Goal: Task Accomplishment & Management: Complete application form

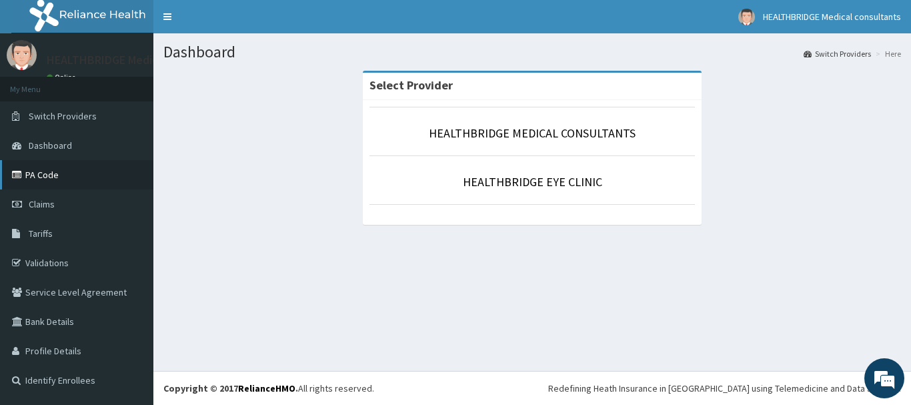
click at [62, 181] on link "PA Code" at bounding box center [76, 174] width 153 height 29
click at [53, 239] on link "Tariffs" at bounding box center [76, 233] width 153 height 29
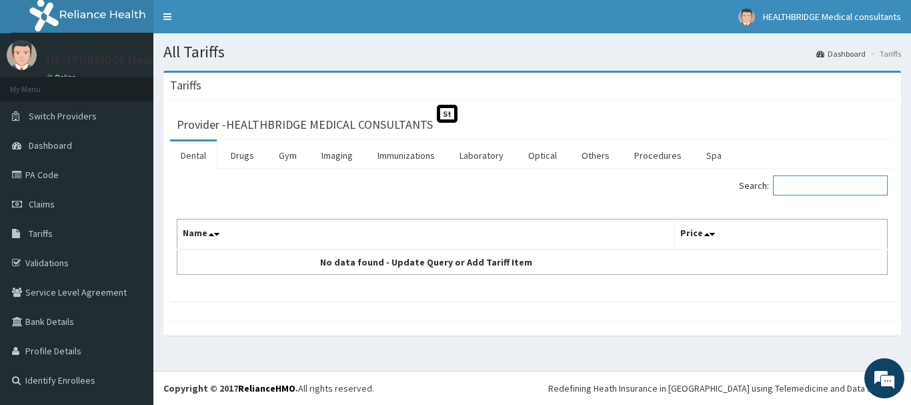
click at [810, 183] on input "Search:" at bounding box center [830, 185] width 115 height 20
click at [332, 156] on link "Imaging" at bounding box center [337, 155] width 53 height 28
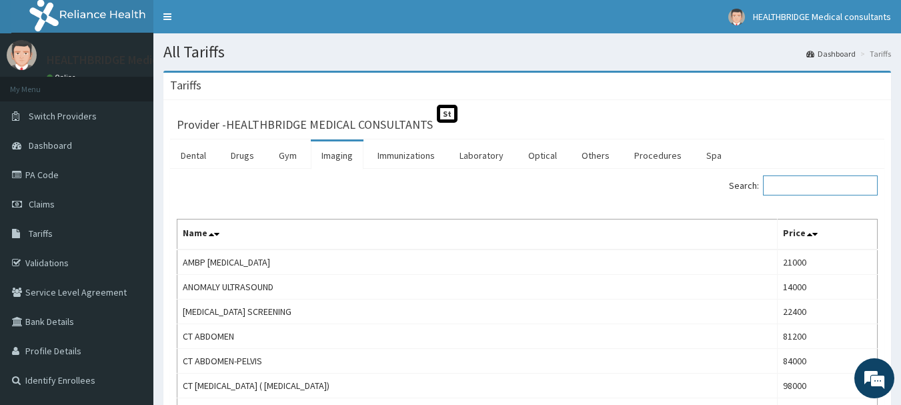
click at [801, 179] on input "Search:" at bounding box center [820, 185] width 115 height 20
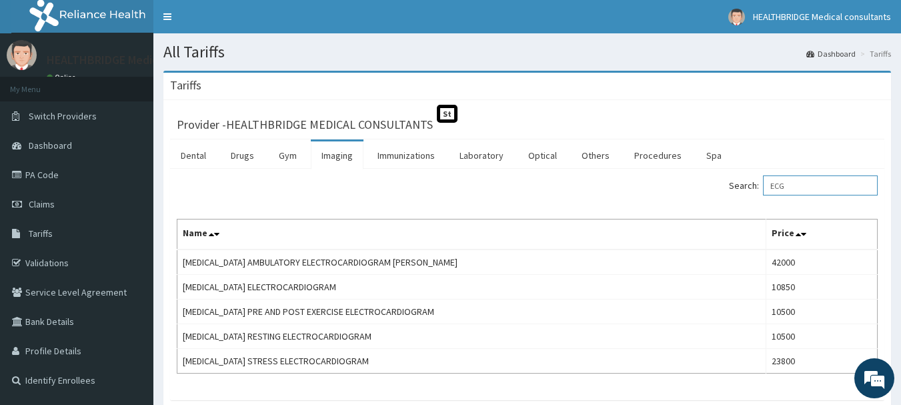
type input "ECG"
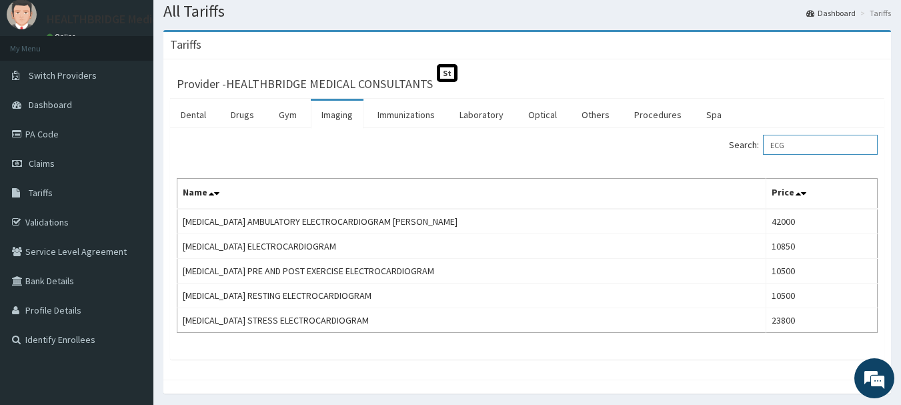
scroll to position [87, 0]
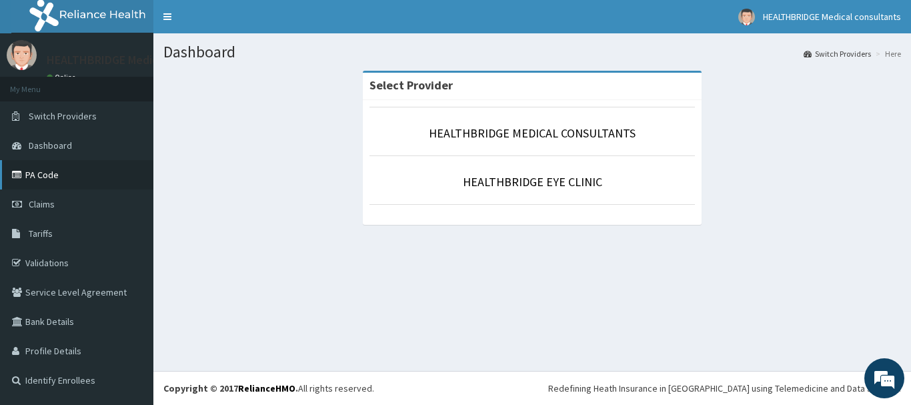
click at [62, 173] on link "PA Code" at bounding box center [76, 174] width 153 height 29
click at [66, 235] on link "Tariffs" at bounding box center [76, 233] width 153 height 29
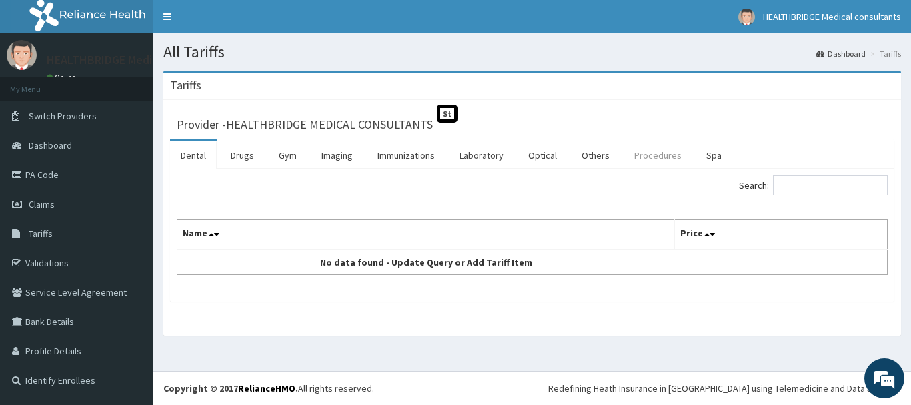
click at [640, 149] on link "Procedures" at bounding box center [658, 155] width 69 height 28
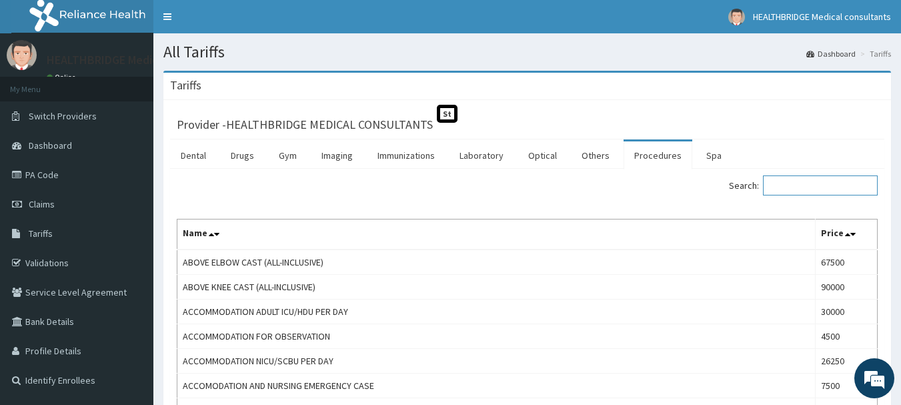
click at [805, 186] on input "Search:" at bounding box center [820, 185] width 115 height 20
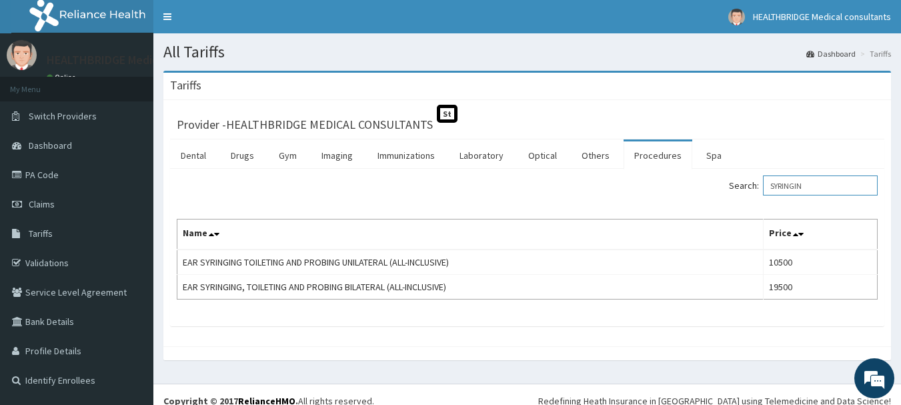
type input "SYRINGIN"
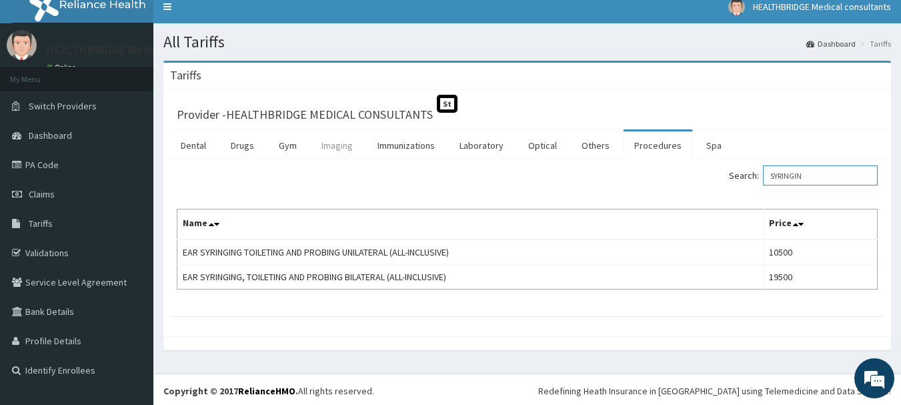
scroll to position [13, 0]
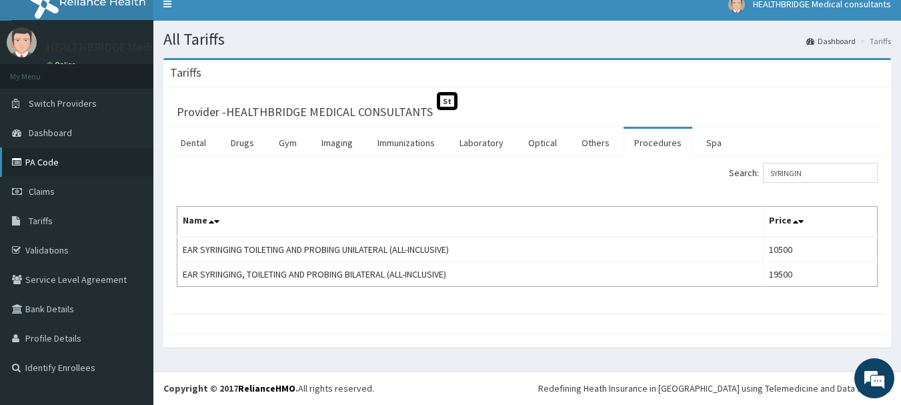
click at [87, 161] on link "PA Code" at bounding box center [76, 161] width 153 height 29
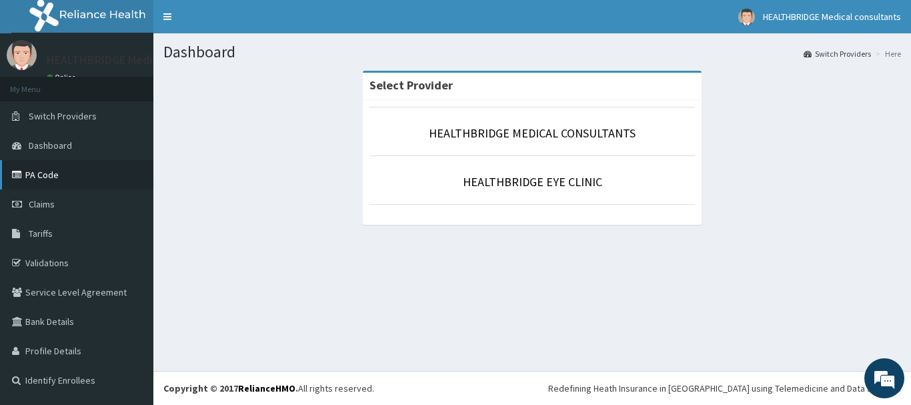
click at [73, 176] on link "PA Code" at bounding box center [76, 174] width 153 height 29
click at [39, 223] on link "Tariffs" at bounding box center [76, 233] width 153 height 29
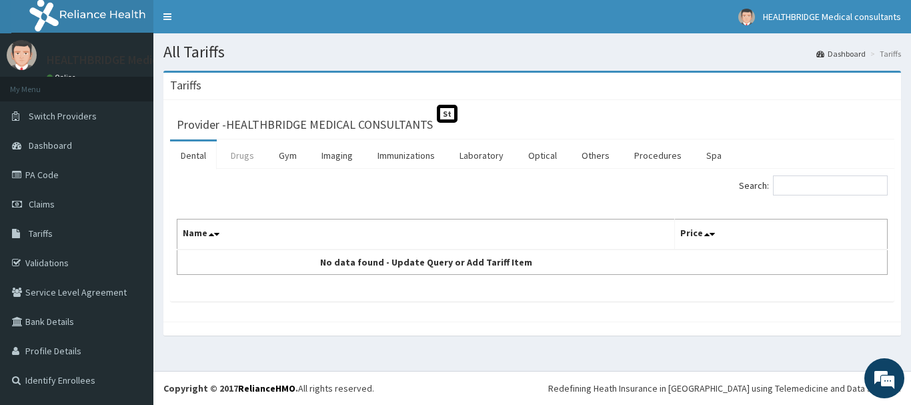
click at [248, 156] on link "Drugs" at bounding box center [242, 155] width 45 height 28
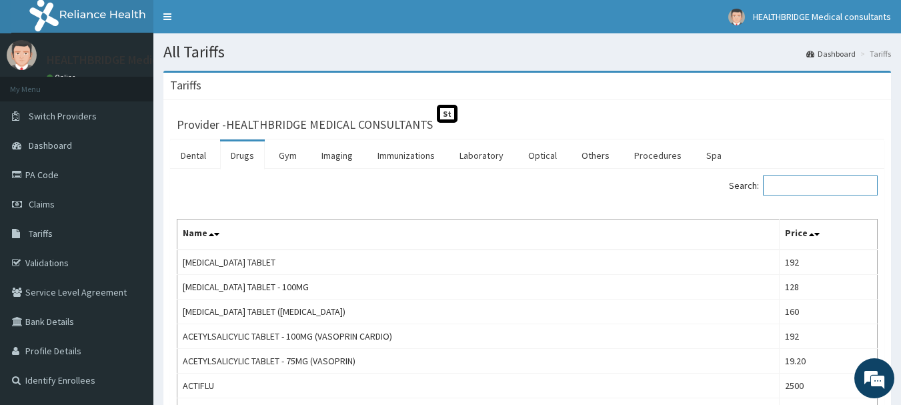
click at [815, 189] on input "Search:" at bounding box center [820, 185] width 115 height 20
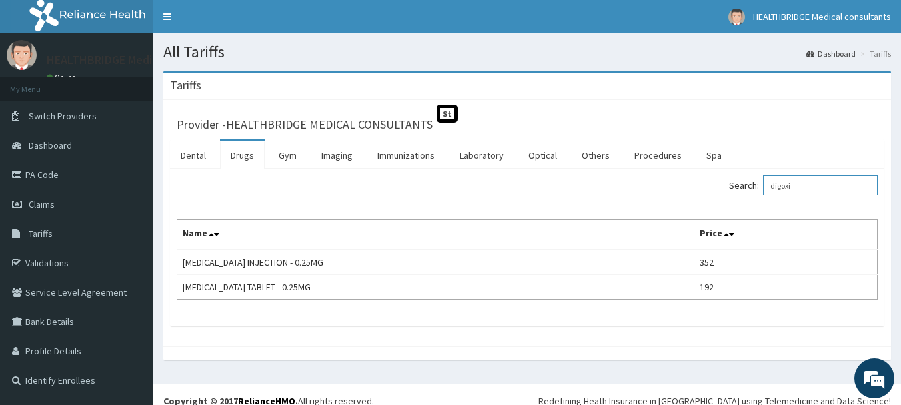
type input "digoxi"
click at [56, 177] on link "PA Code" at bounding box center [76, 174] width 153 height 29
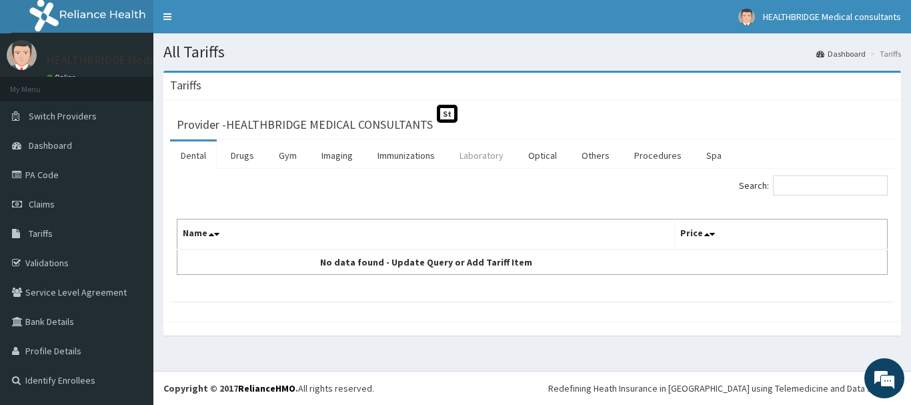
click at [479, 153] on link "Laboratory" at bounding box center [481, 155] width 65 height 28
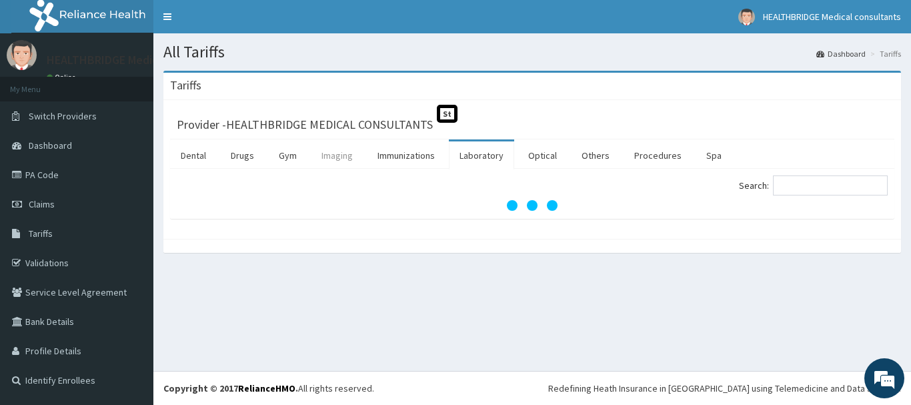
click at [358, 153] on link "Imaging" at bounding box center [337, 155] width 53 height 28
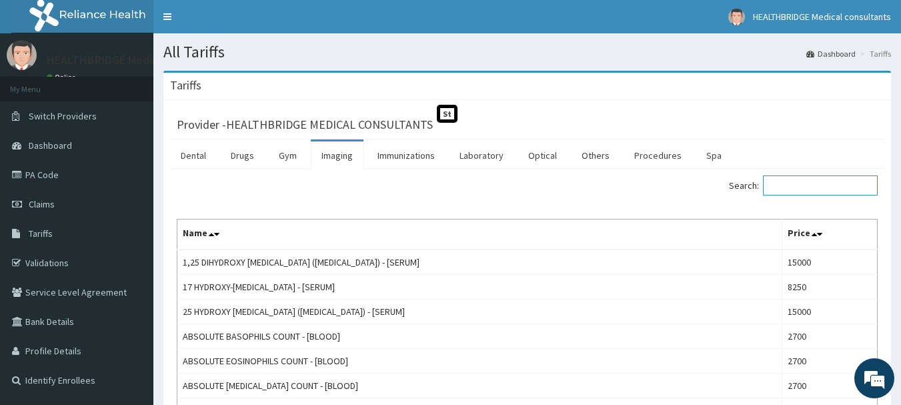
click at [815, 184] on input "Search:" at bounding box center [820, 185] width 115 height 20
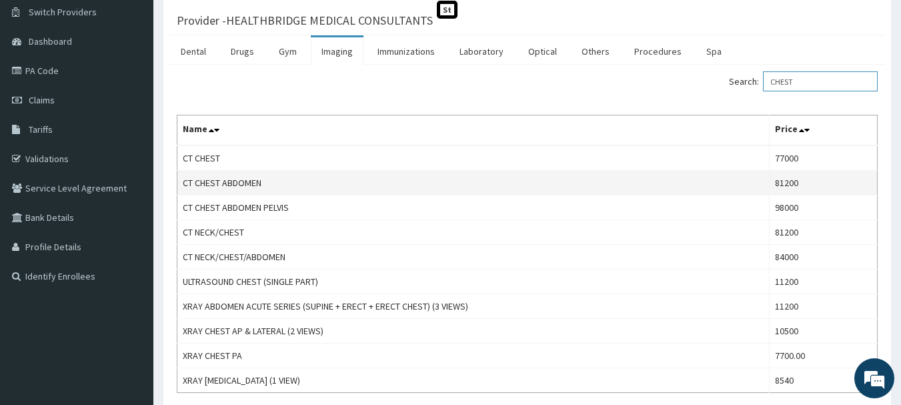
scroll to position [133, 0]
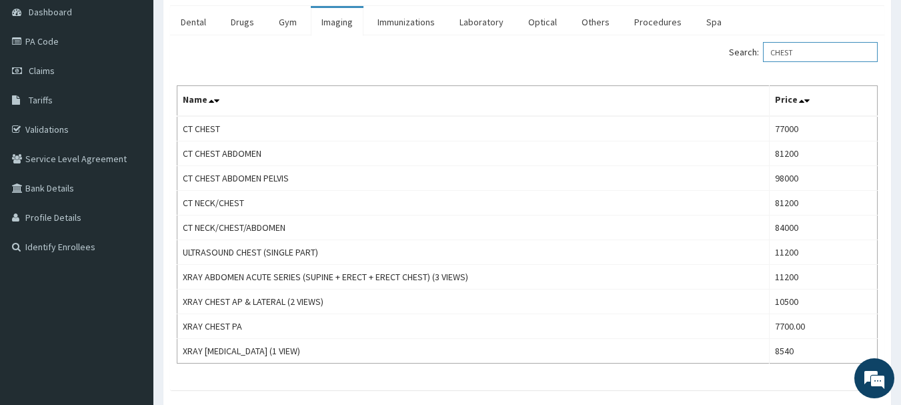
type input "CHEST"
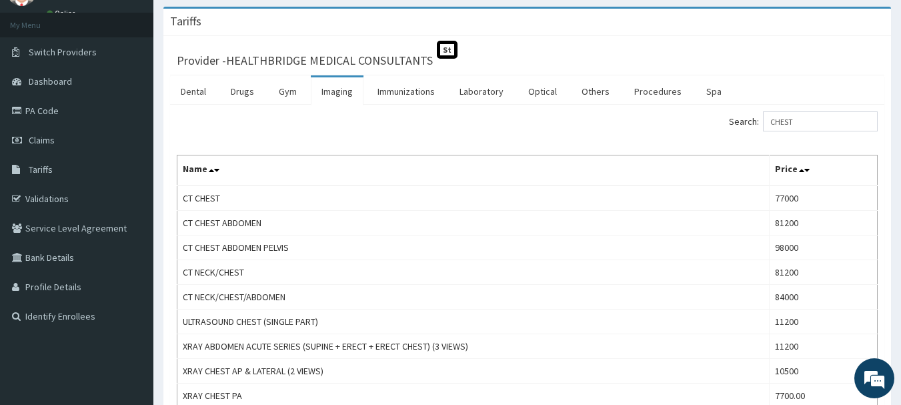
scroll to position [0, 0]
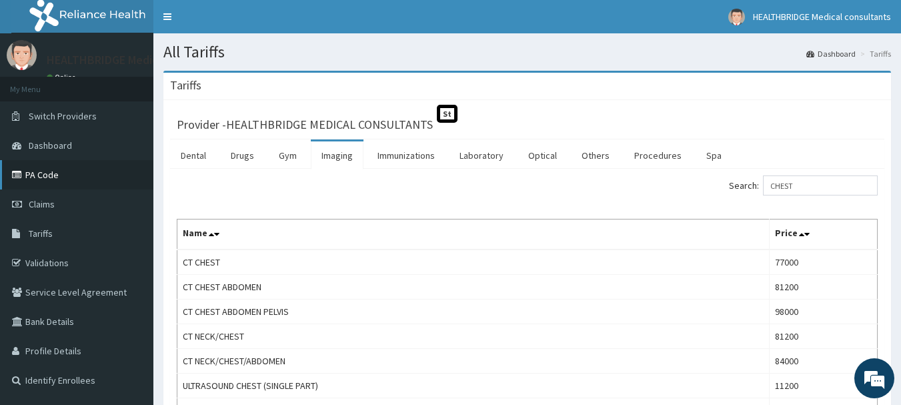
click at [73, 177] on link "PA Code" at bounding box center [76, 174] width 153 height 29
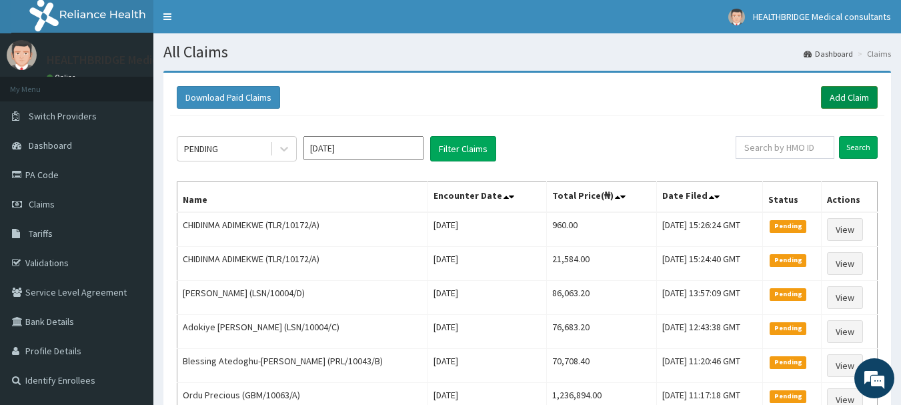
click at [831, 97] on link "Add Claim" at bounding box center [849, 97] width 57 height 23
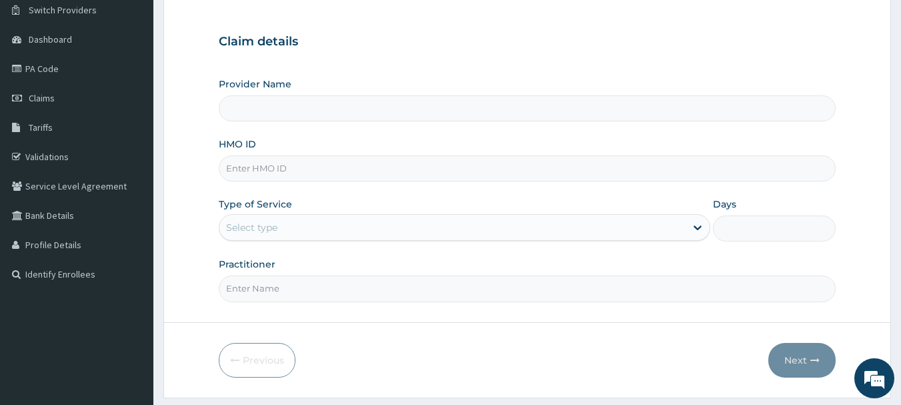
type input "HEALTHBRIDGE MEDICAL CONSULTANTS"
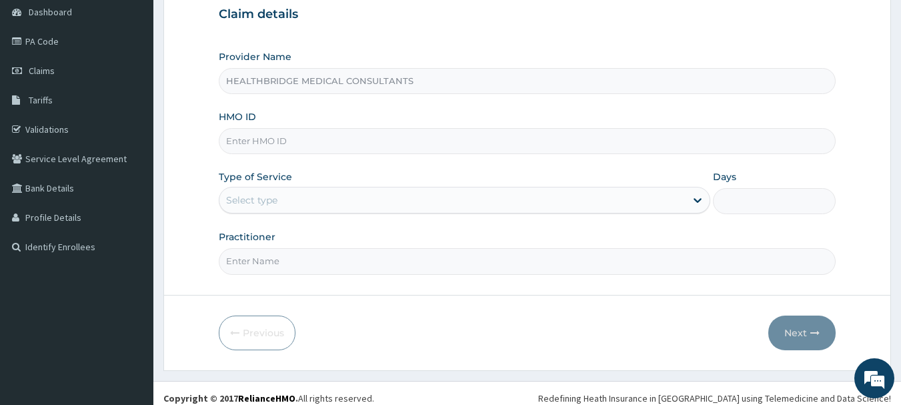
click at [327, 102] on div "Provider Name HEALTHBRIDGE MEDICAL CONSULTANTS HMO ID Type of Service Select ty…" at bounding box center [528, 162] width 618 height 224
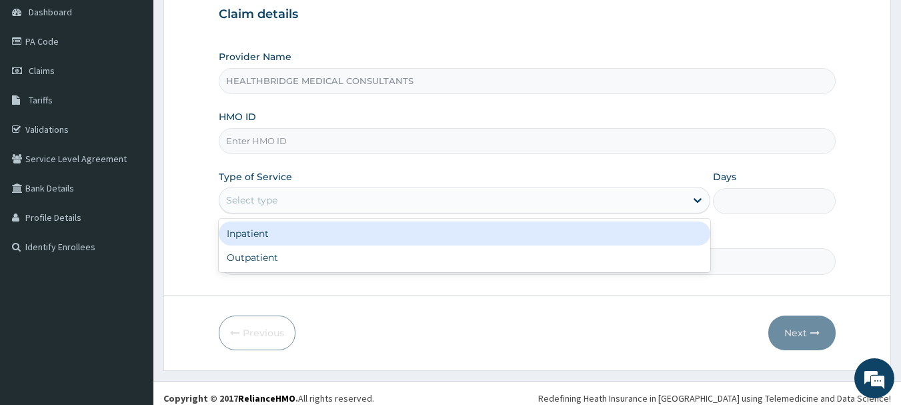
click at [288, 205] on div "Select type" at bounding box center [453, 199] width 466 height 21
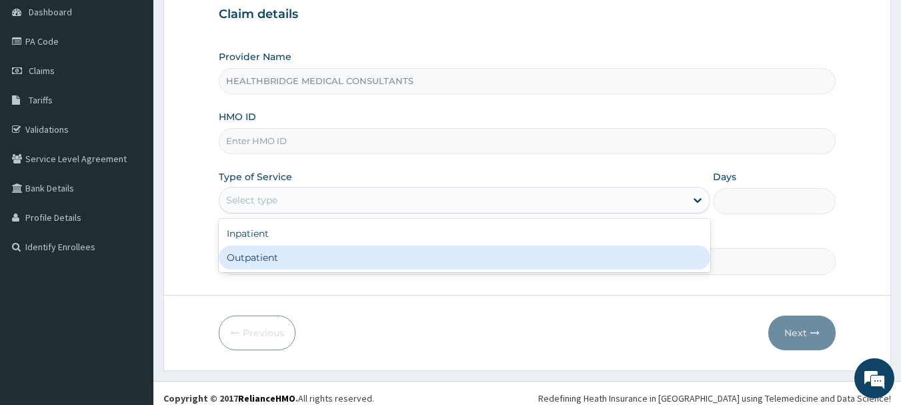
click at [268, 254] on div "Outpatient" at bounding box center [465, 258] width 492 height 24
type input "1"
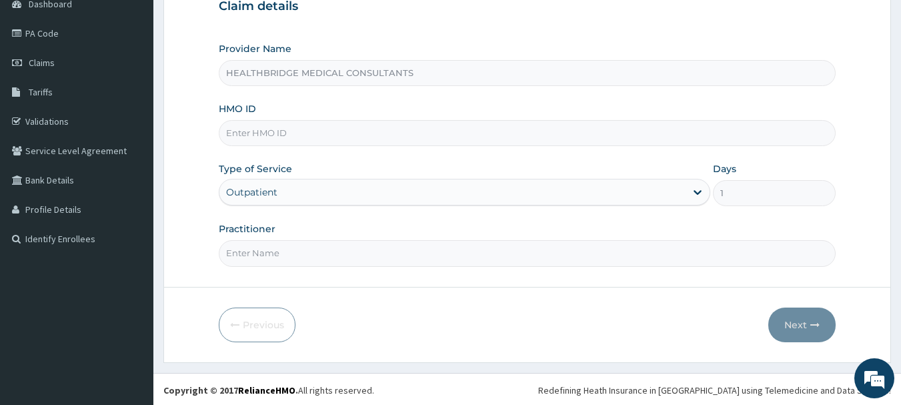
scroll to position [143, 0]
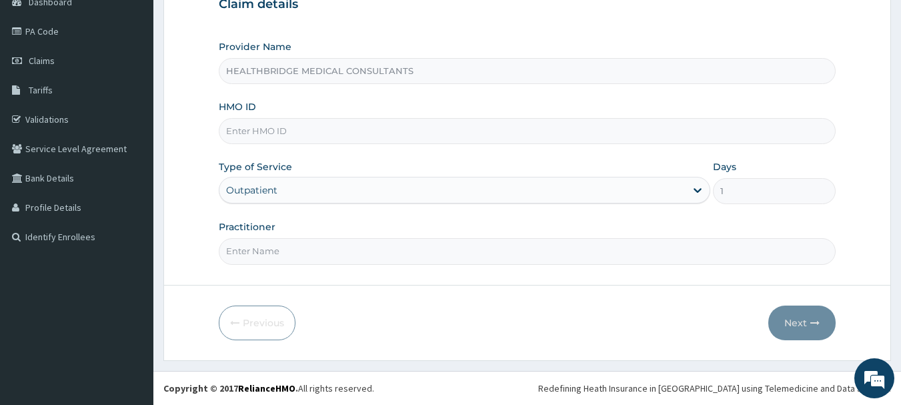
drag, startPoint x: 255, startPoint y: 254, endPoint x: 266, endPoint y: 253, distance: 10.7
click at [255, 254] on input "Practitioner" at bounding box center [528, 251] width 618 height 26
type input "KELVIN"
click at [307, 133] on input "HMO ID" at bounding box center [528, 131] width 618 height 26
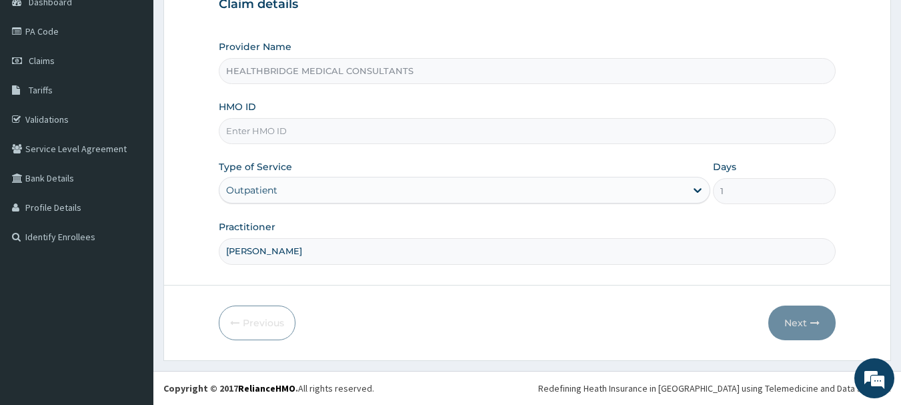
paste input "RET/46463/A"
type input "RET/46463/A"
click at [820, 323] on icon "button" at bounding box center [815, 322] width 9 height 9
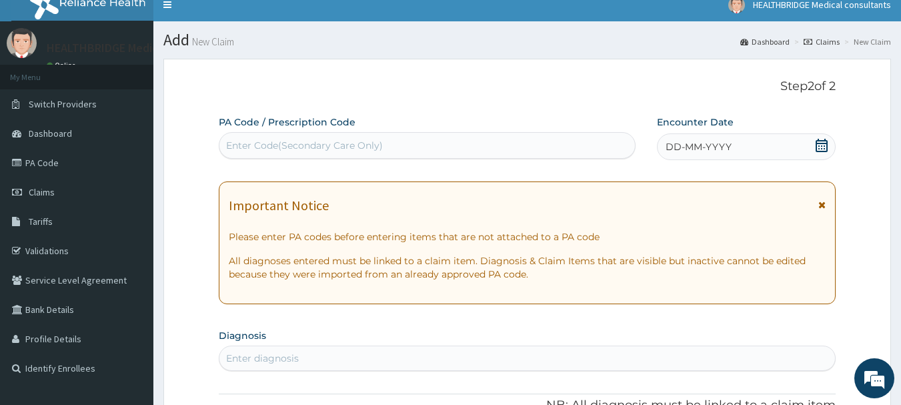
scroll to position [10, 0]
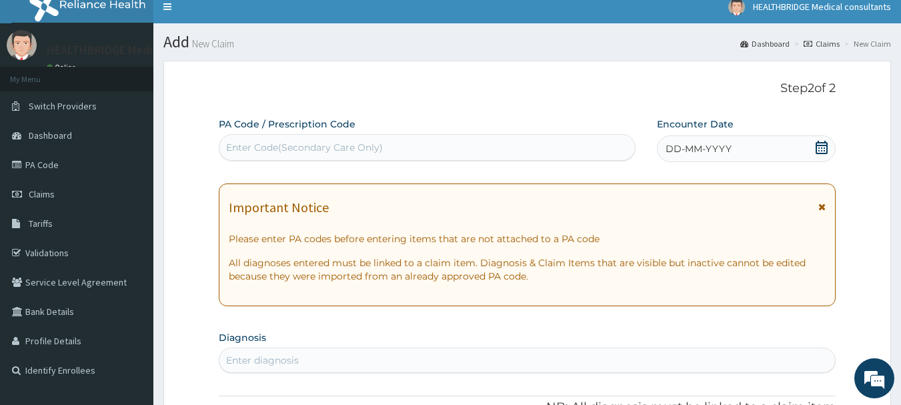
click at [288, 151] on div "Enter Code(Secondary Care Only)" at bounding box center [304, 147] width 157 height 13
paste input "PA/5827D5"
type input "PA/5827D5"
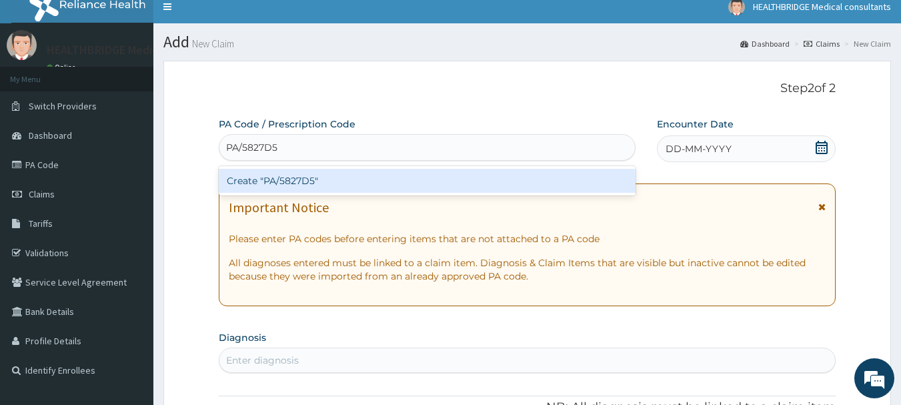
click at [321, 179] on div "Create "PA/5827D5"" at bounding box center [428, 181] width 418 height 24
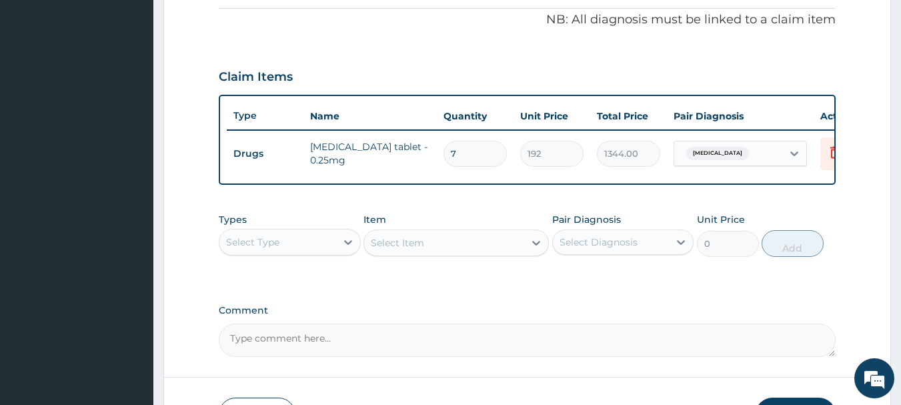
scroll to position [467, 0]
